Goal: Information Seeking & Learning: Learn about a topic

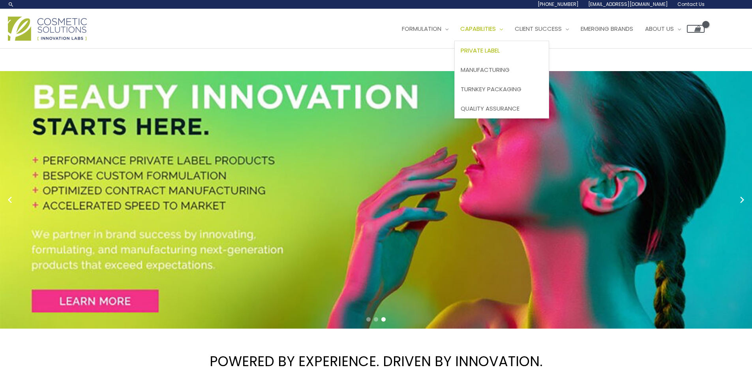
click at [461, 55] on span "Private Label" at bounding box center [480, 50] width 39 height 8
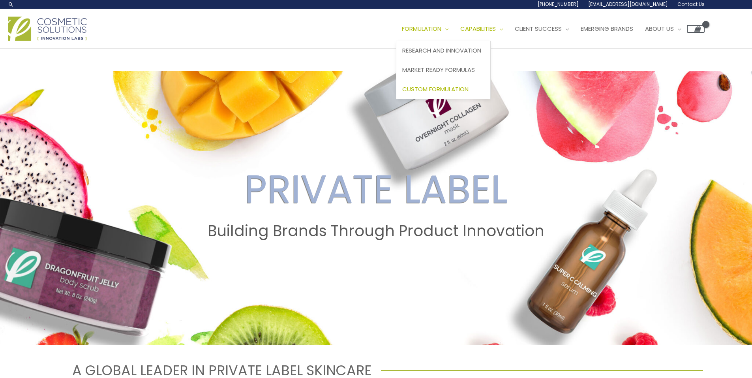
click at [397, 99] on link "Custom Formulation" at bounding box center [444, 88] width 94 height 19
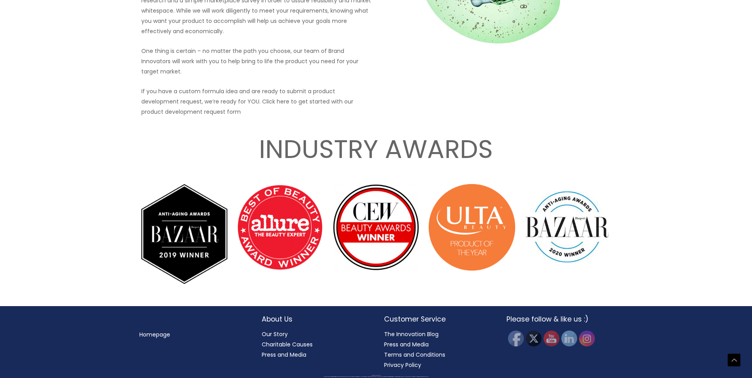
scroll to position [1264, 0]
